Goal: Information Seeking & Learning: Check status

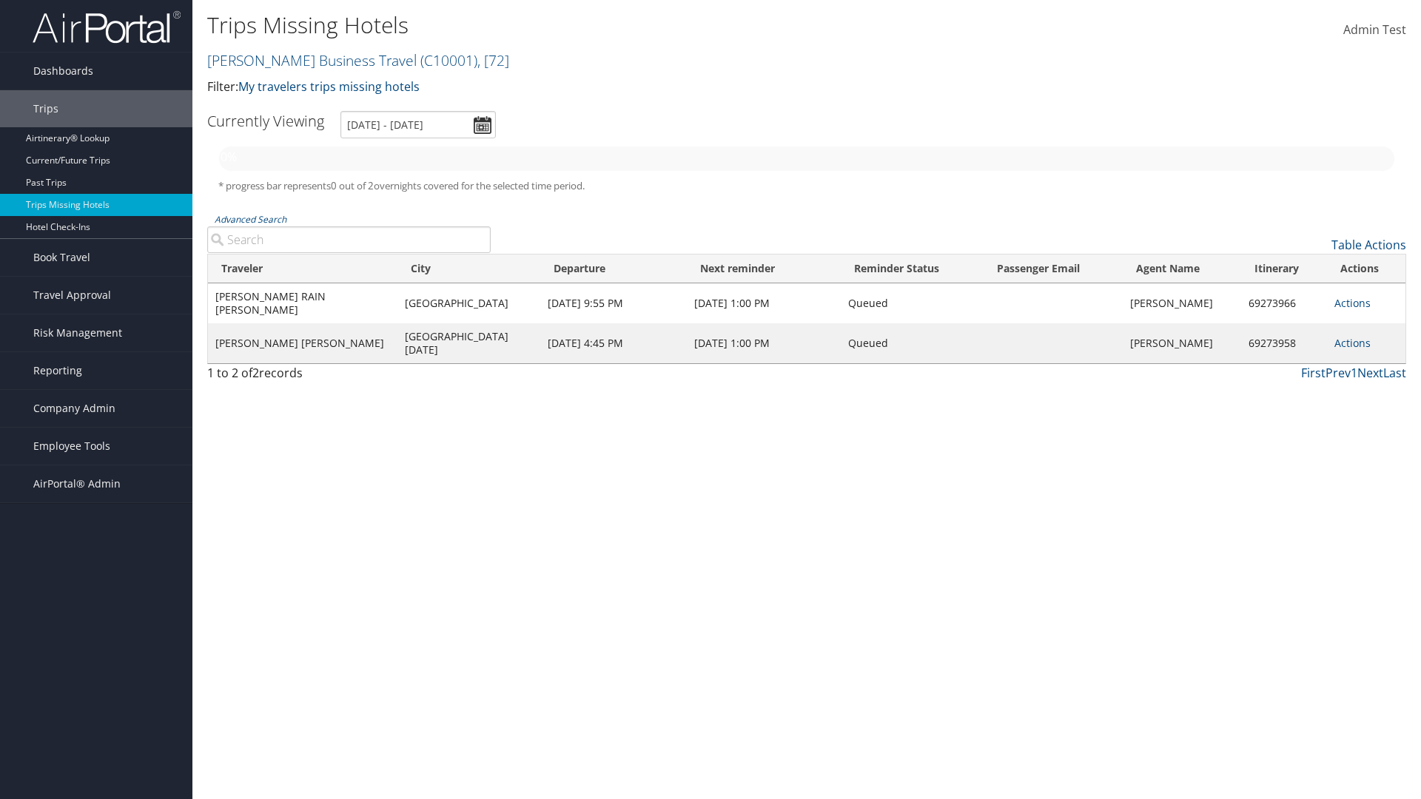
click at [305, 60] on link "[PERSON_NAME] Business Travel ( C10001 ) , [ 72 ]" at bounding box center [358, 60] width 302 height 20
click at [0, 0] on input "search" at bounding box center [0, 0] width 0 height 0
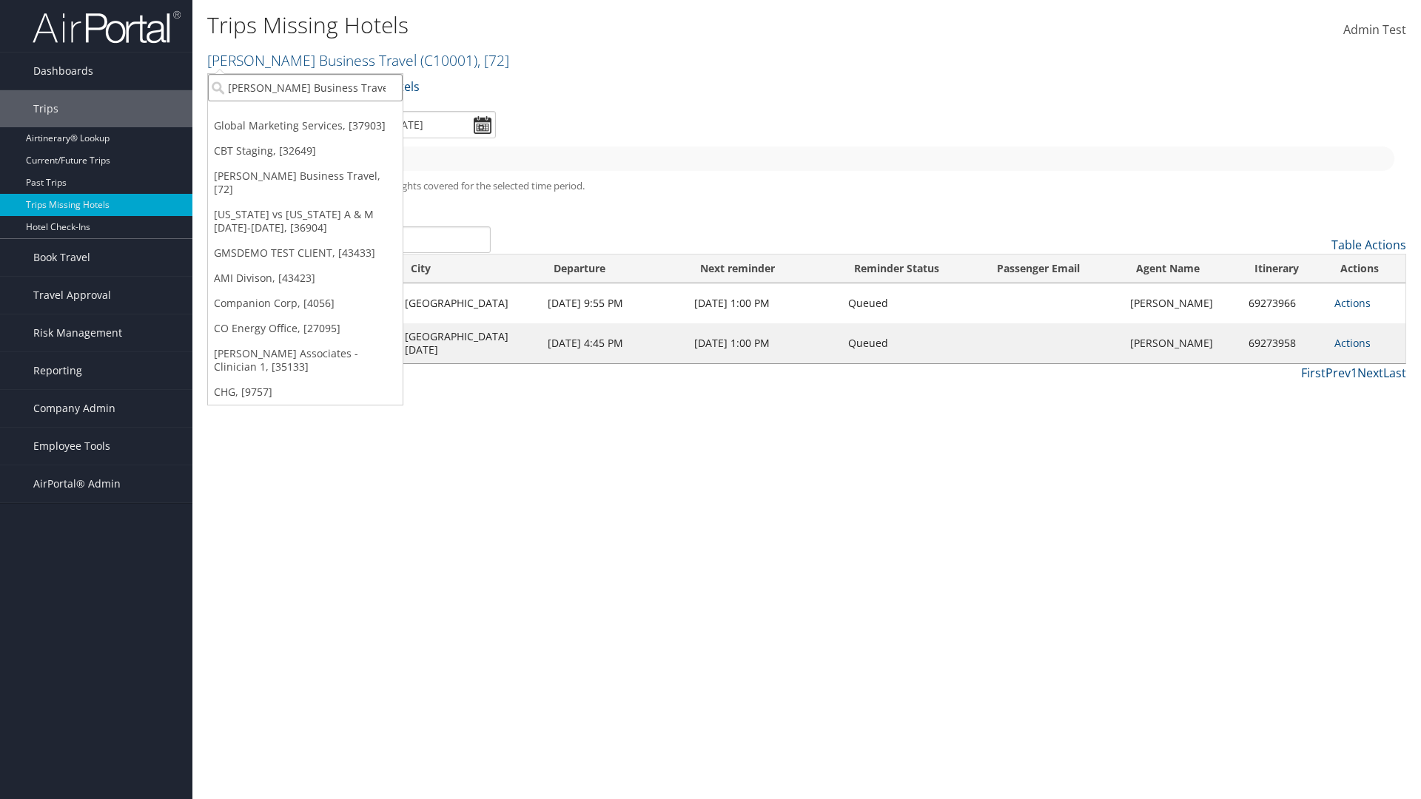
type input "[PERSON_NAME] Business Travel"
click at [326, 128] on div "Account" at bounding box center [326, 127] width 252 height 13
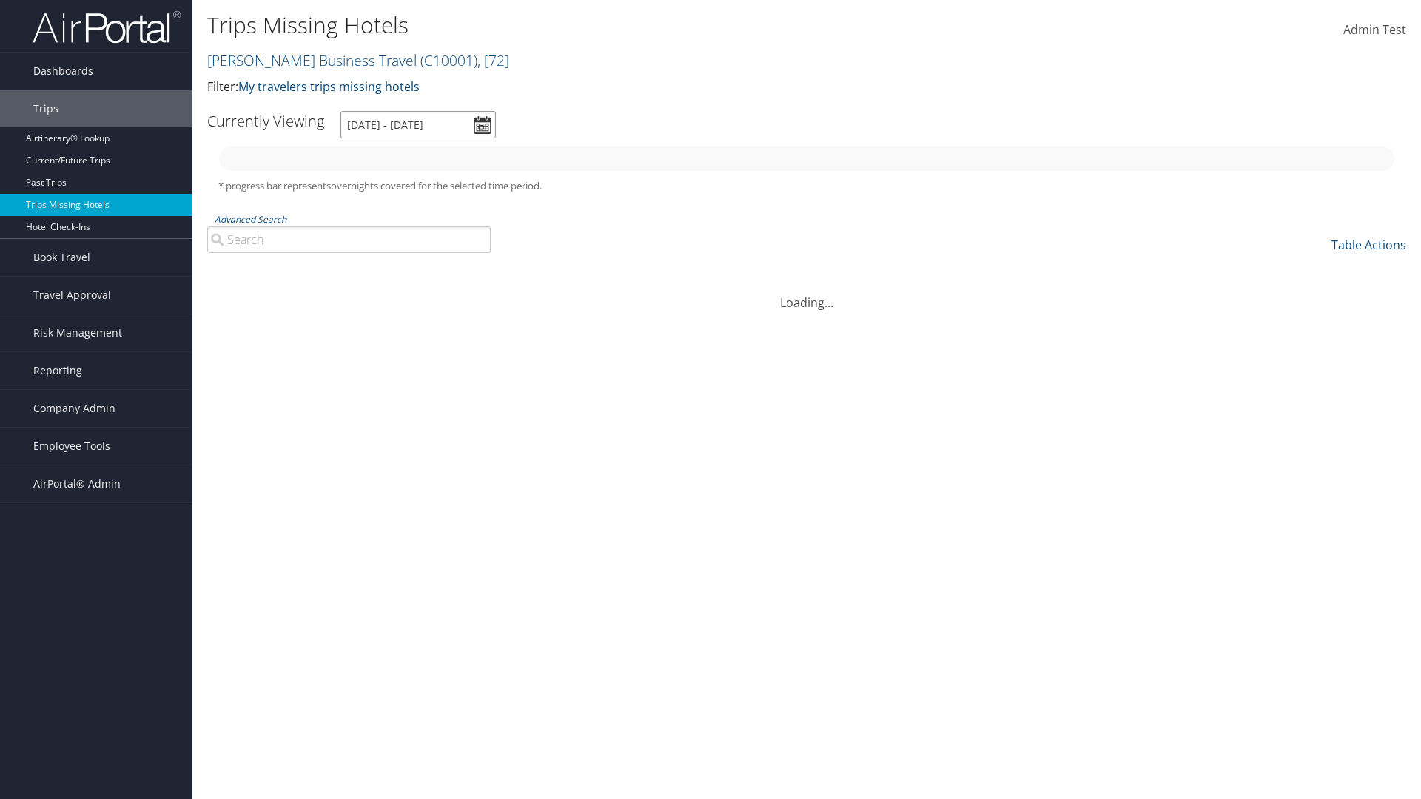
click at [418, 124] on input "[DATE] - [DATE]" at bounding box center [417, 124] width 155 height 27
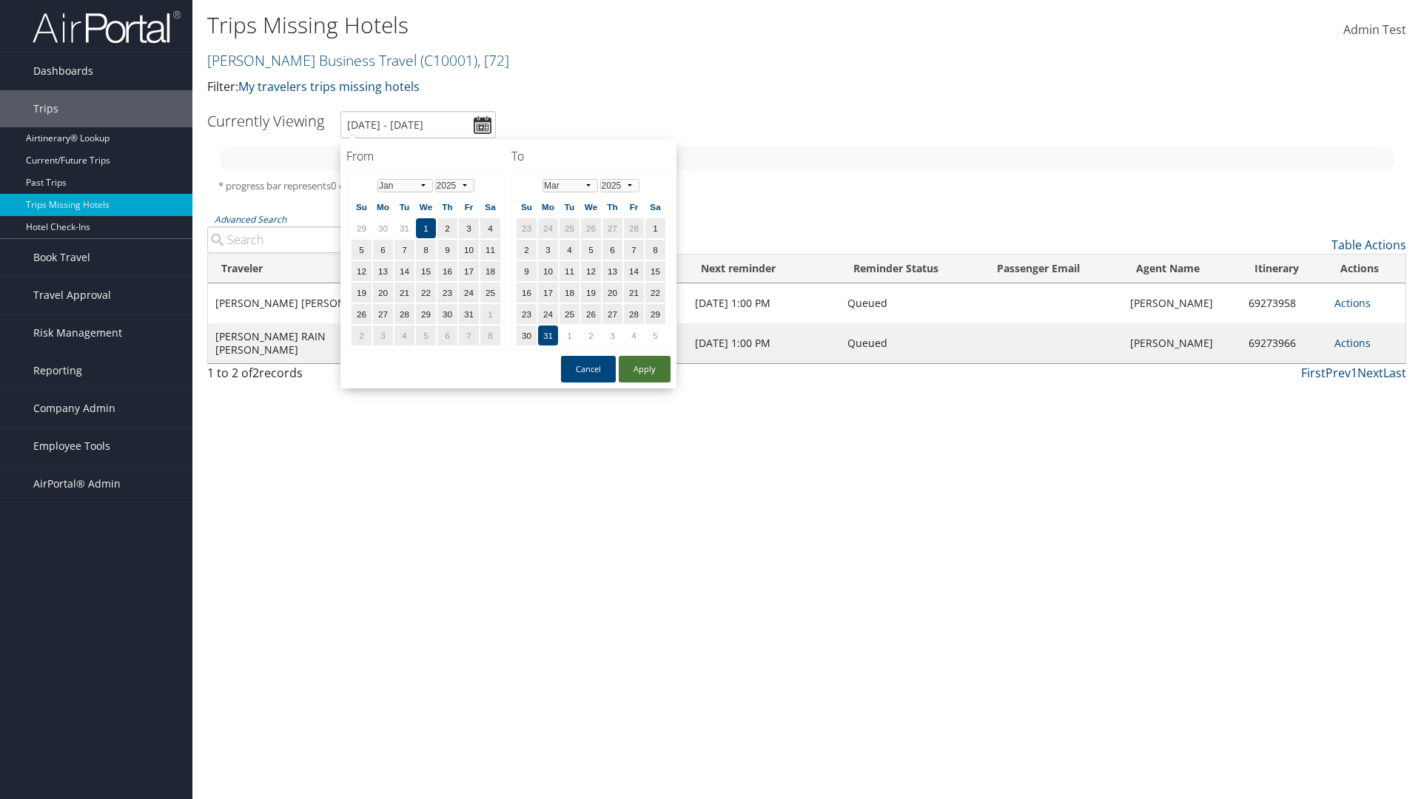
click at [644, 369] on button "Apply" at bounding box center [645, 369] width 52 height 27
type input "1/1/2025 - 3/31/2025"
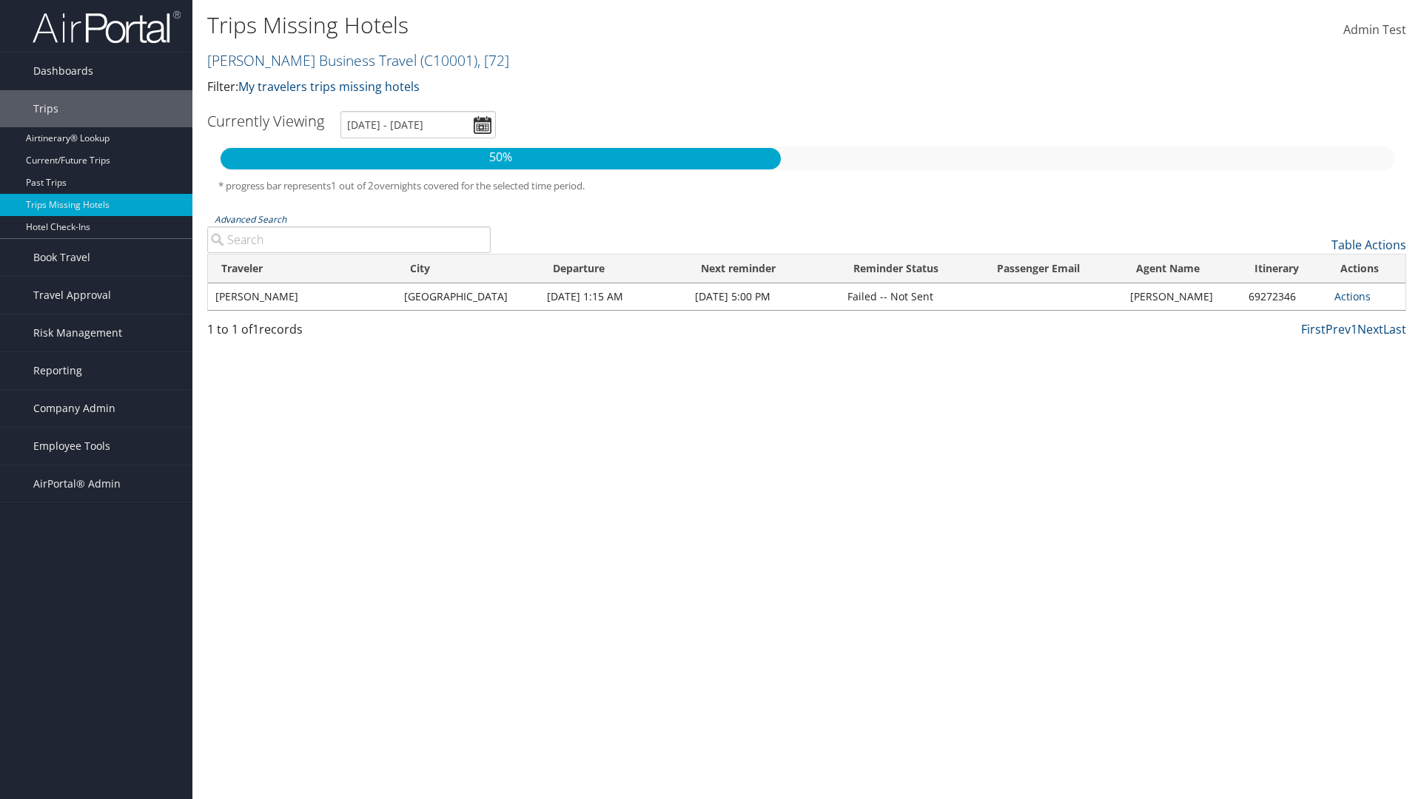
click at [250, 219] on link "Advanced Search" at bounding box center [251, 219] width 72 height 13
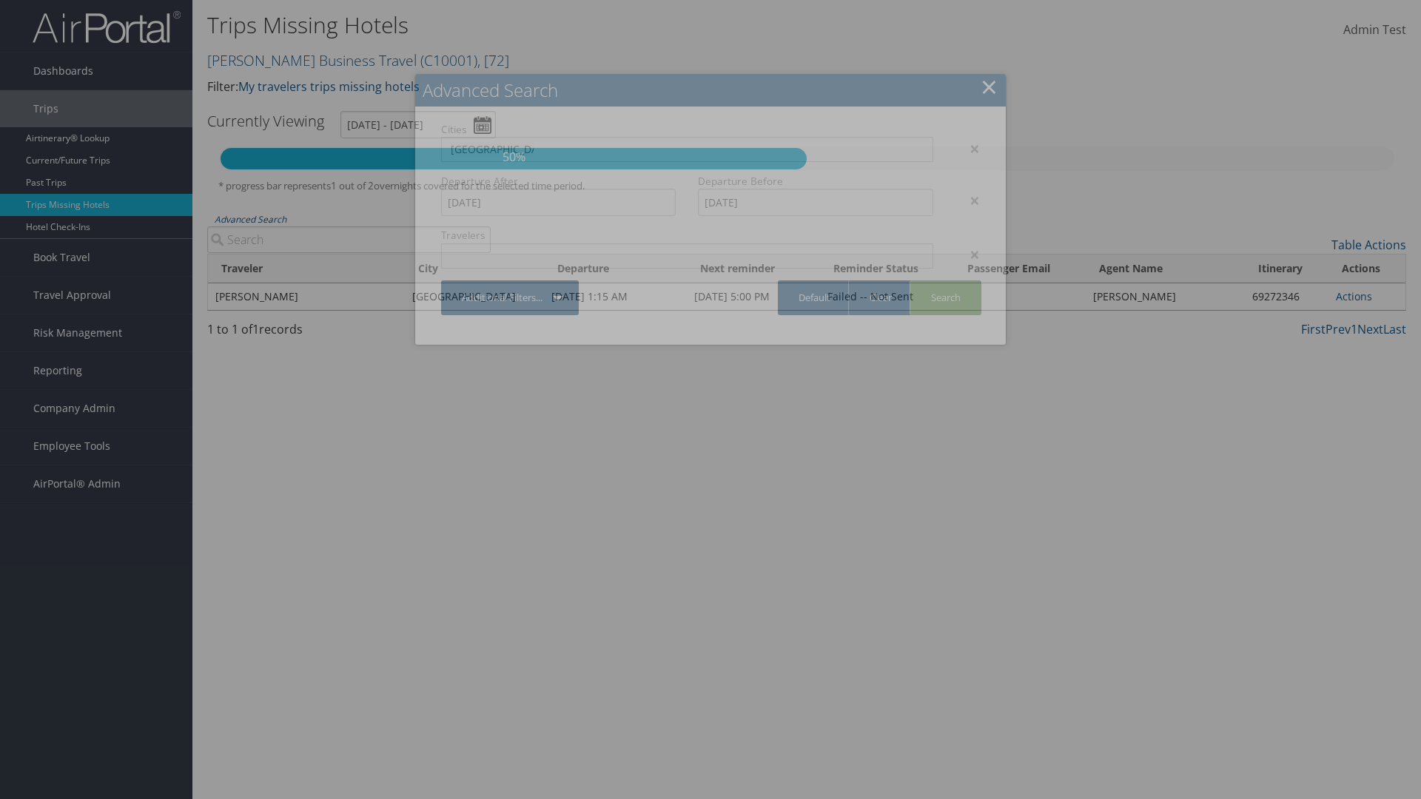
type input "Rio De Janeiro"
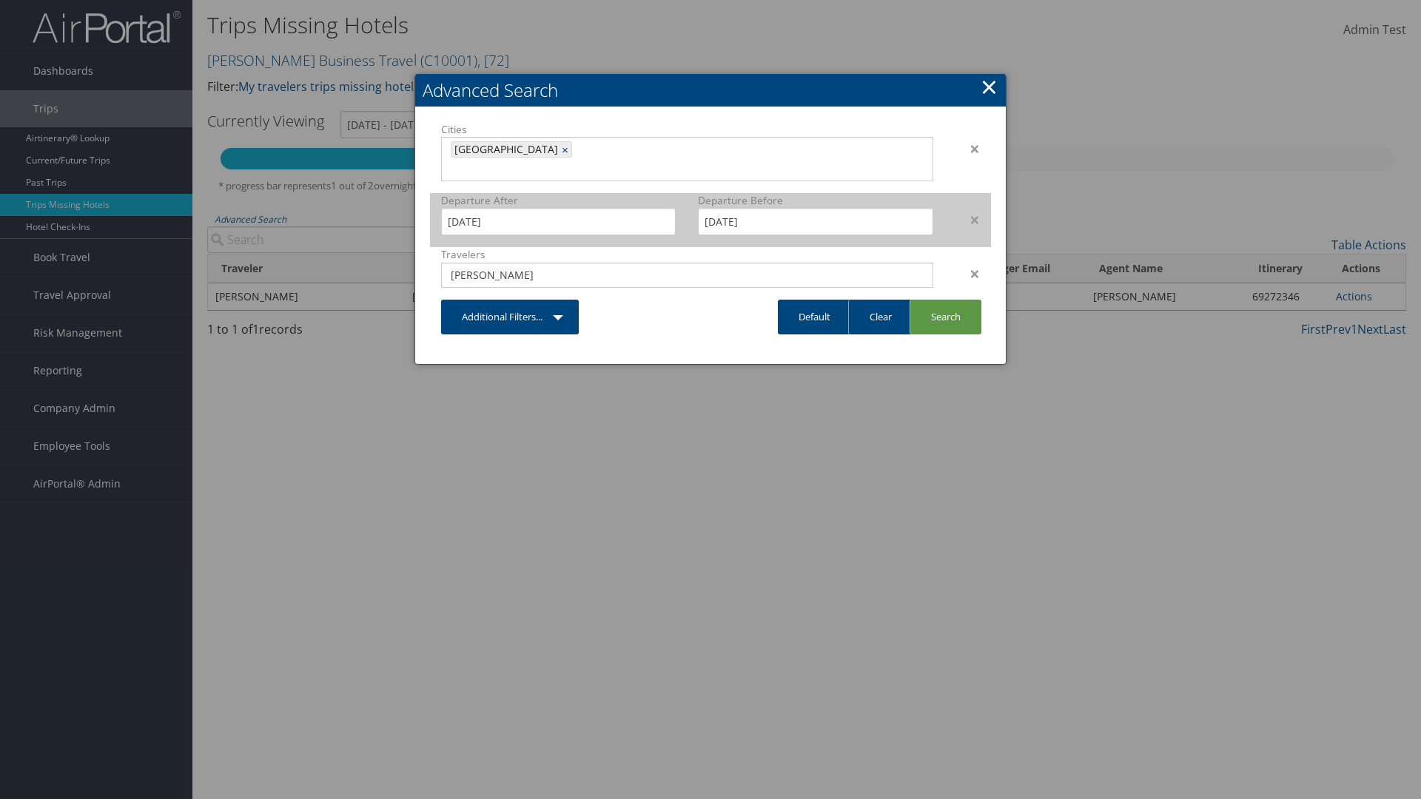
type input "CLAYTON"
click at [558, 208] on input "1/1/2025" at bounding box center [558, 221] width 235 height 27
type input "CLAYTON"
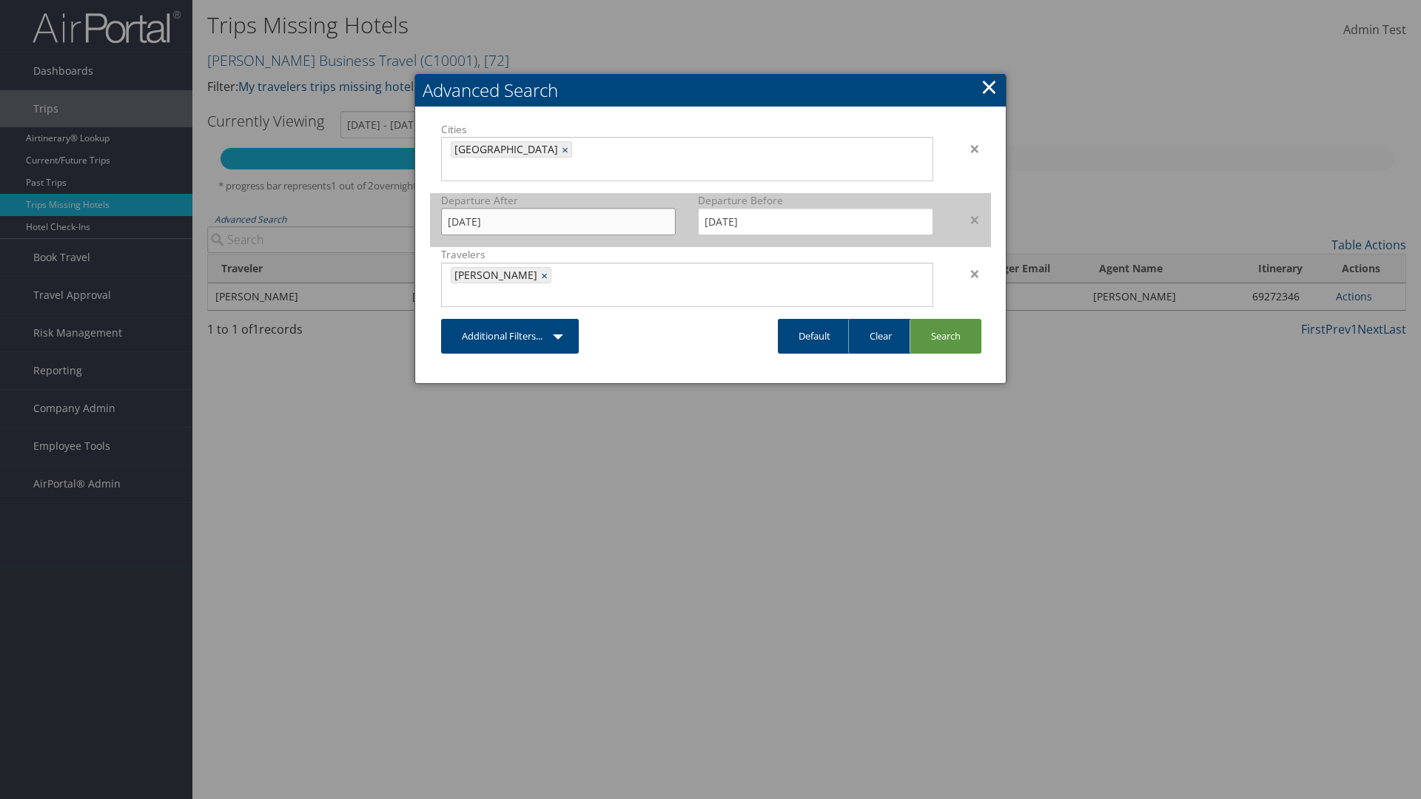
type input "11/01/2024"
click at [815, 208] on input "3/31/2025" at bounding box center [815, 221] width 235 height 27
type input "02/15/2025"
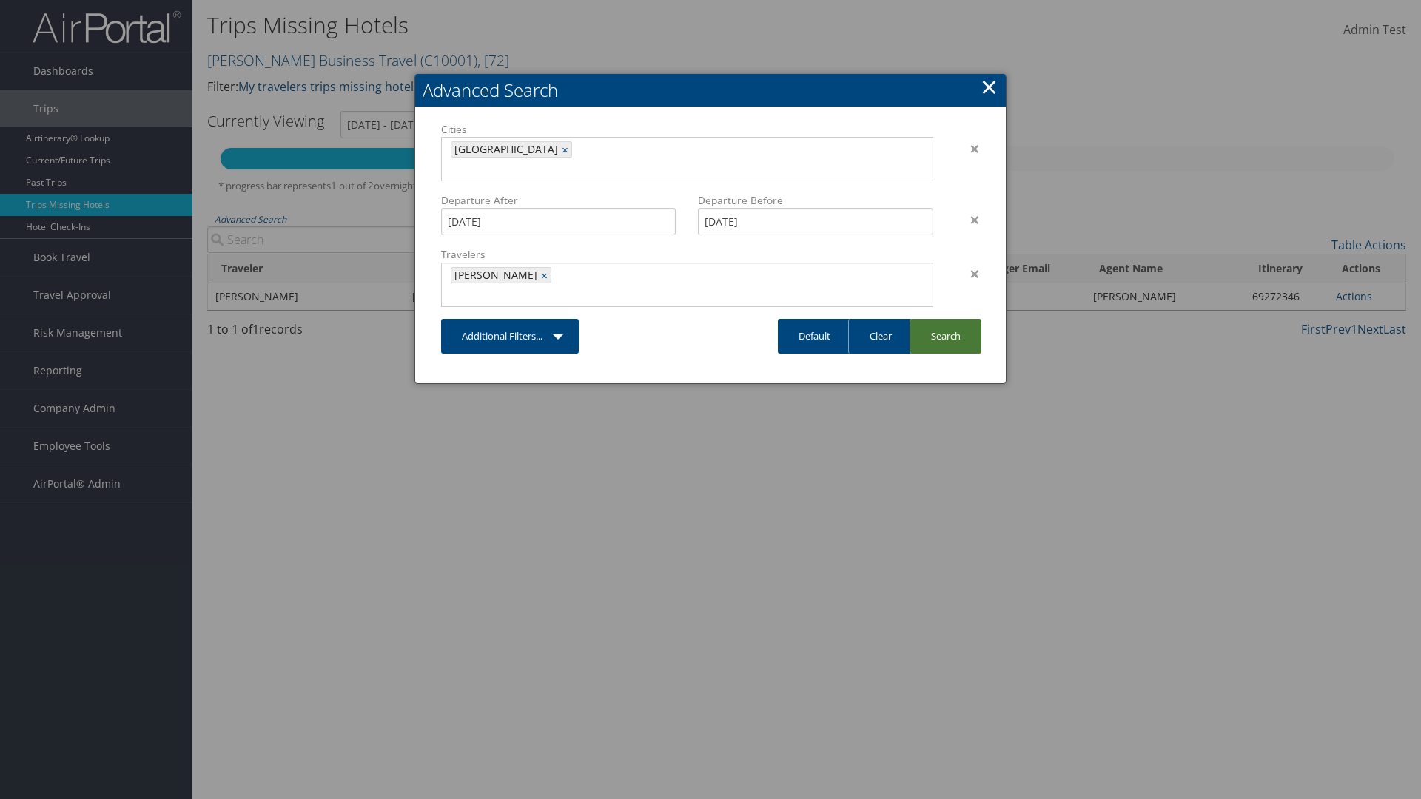
click at [945, 319] on link "Search" at bounding box center [945, 336] width 72 height 35
type input "11/1/2024 - 2/15/2025"
